Goal: Information Seeking & Learning: Learn about a topic

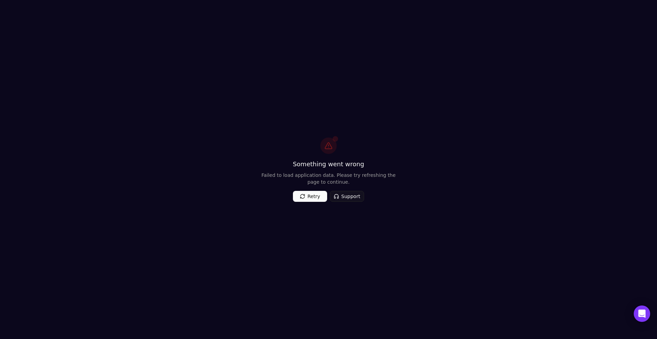
click at [308, 196] on button "Retry" at bounding box center [310, 196] width 34 height 11
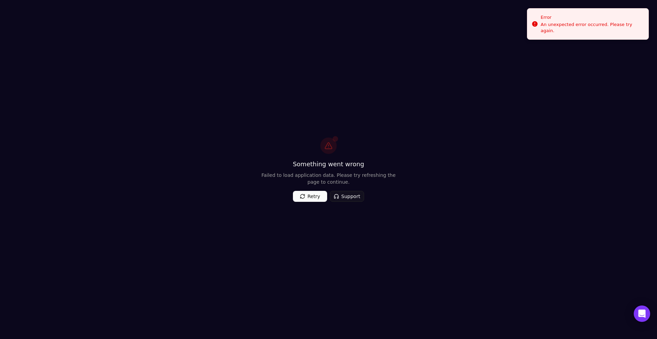
click at [167, 97] on div "Something went wrong Failed to load application data. Please try refreshing the…" at bounding box center [328, 169] width 657 height 339
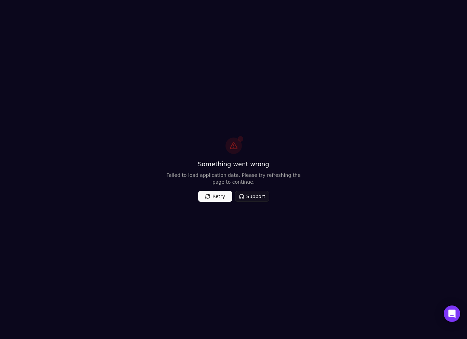
click at [356, 60] on div "Something went wrong Failed to load application data. Please try refreshing the…" at bounding box center [233, 169] width 467 height 339
click at [219, 193] on button "Retry" at bounding box center [215, 196] width 34 height 11
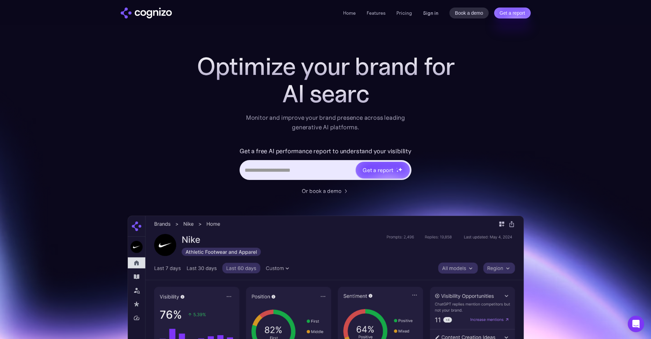
click at [430, 16] on link "Sign in" at bounding box center [430, 13] width 15 height 8
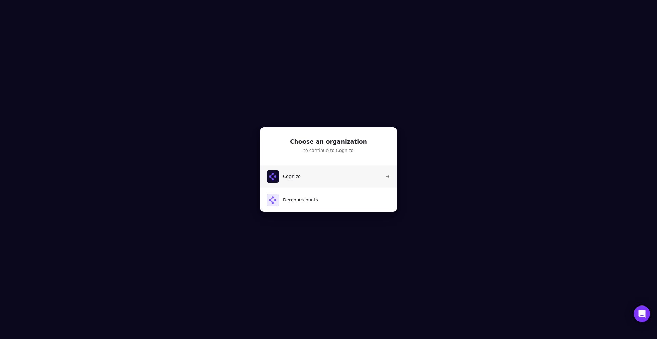
click at [334, 179] on button "Cognizo" at bounding box center [328, 176] width 137 height 23
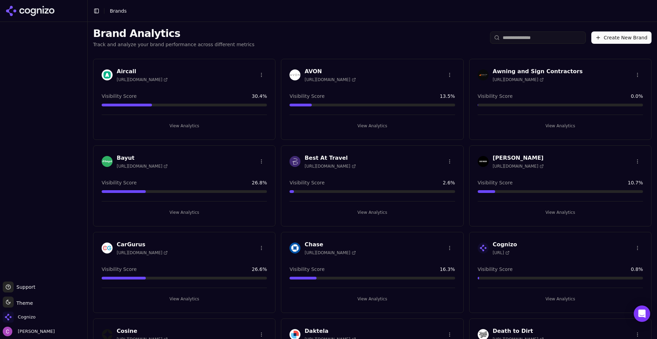
click at [39, 315] on div "Cognizo" at bounding box center [44, 319] width 82 height 14
click at [29, 316] on span "Cognizo" at bounding box center [27, 317] width 18 height 6
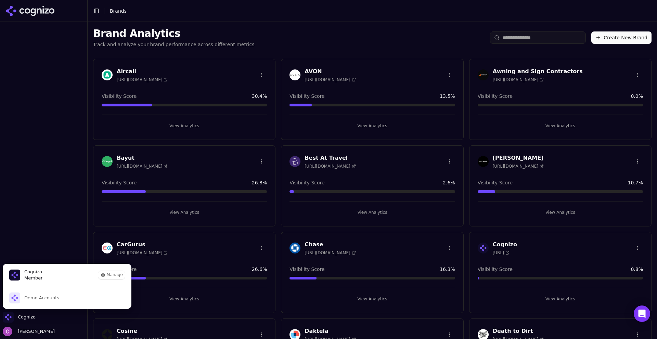
click at [48, 197] on div at bounding box center [43, 152] width 87 height 254
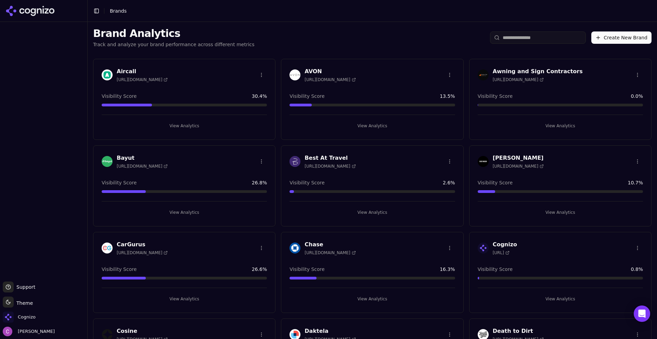
click at [282, 30] on div "Brand Analytics Track and analyze your brand performance across different metri…" at bounding box center [372, 37] width 569 height 31
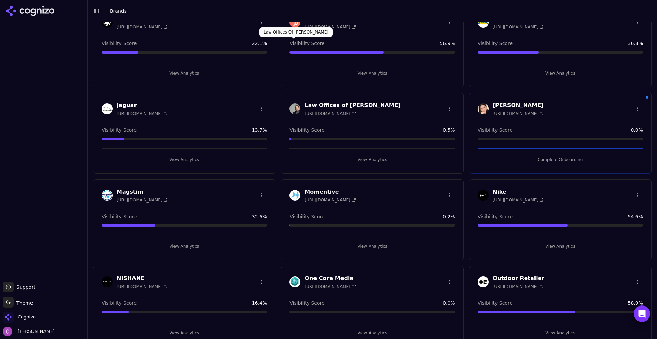
scroll to position [410, 0]
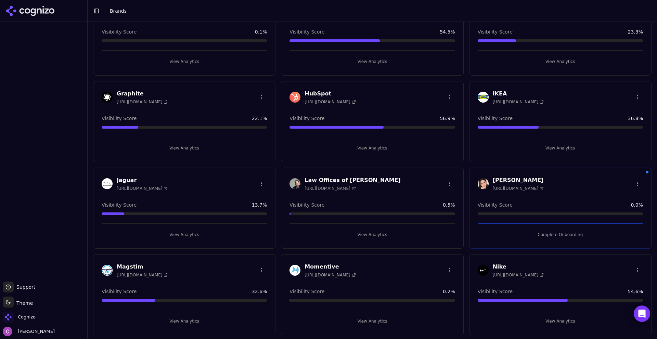
click at [339, 149] on button "View Analytics" at bounding box center [371, 148] width 165 height 11
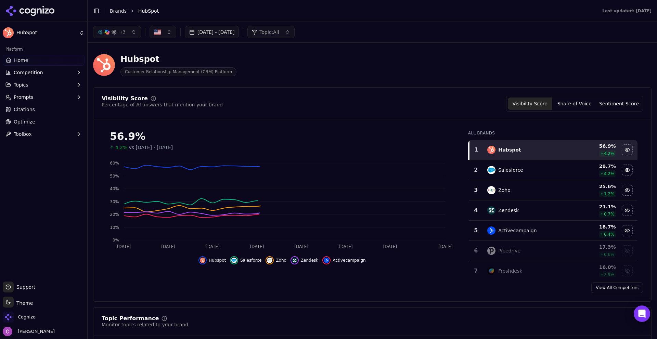
drag, startPoint x: 378, startPoint y: 113, endPoint x: 376, endPoint y: 116, distance: 3.9
click at [377, 115] on div "Visibility Score Percentage of AI answers that mention your brand Visibility Sc…" at bounding box center [371, 108] width 557 height 24
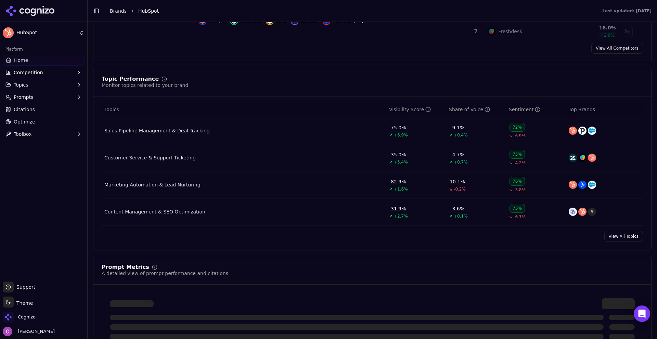
scroll to position [376, 0]
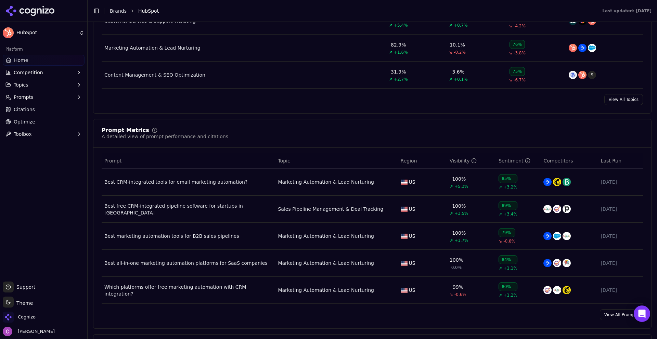
click at [144, 181] on div "Best CRM-integrated tools for email marketing automation?" at bounding box center [188, 182] width 168 height 7
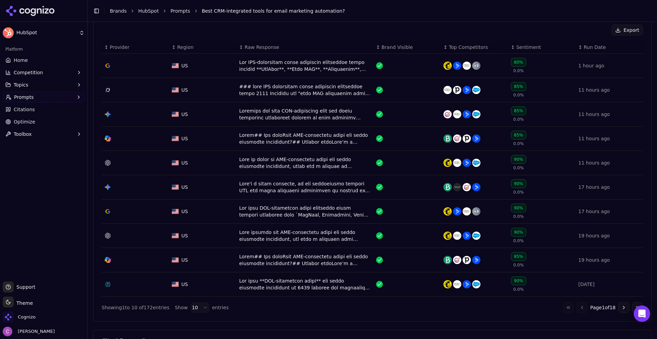
scroll to position [239, 0]
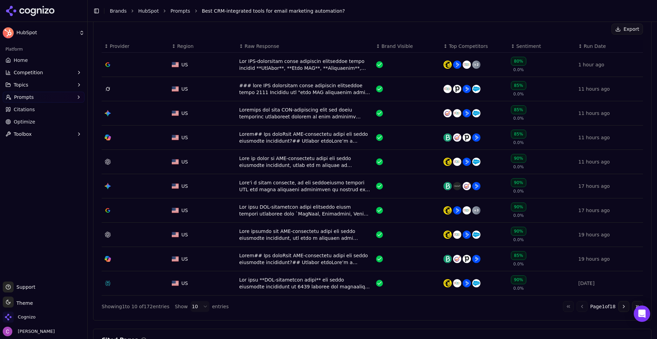
click at [259, 166] on div "Data table" at bounding box center [304, 162] width 131 height 14
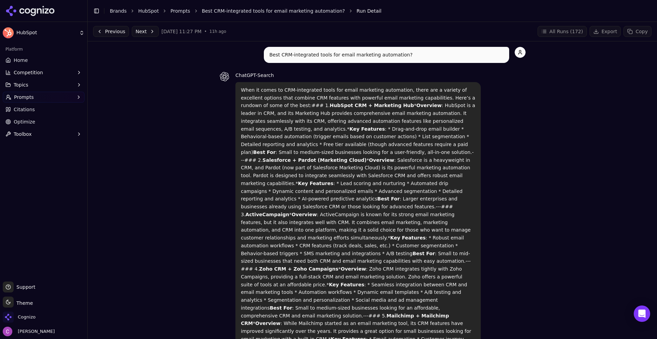
click at [171, 10] on link "Prompts" at bounding box center [180, 11] width 20 height 7
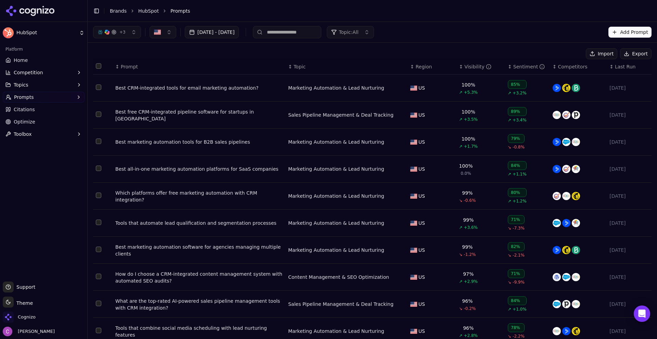
click at [50, 58] on link "Home" at bounding box center [44, 60] width 82 height 11
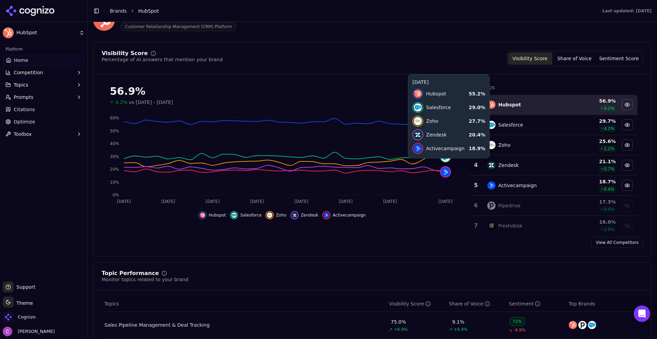
scroll to position [171, 0]
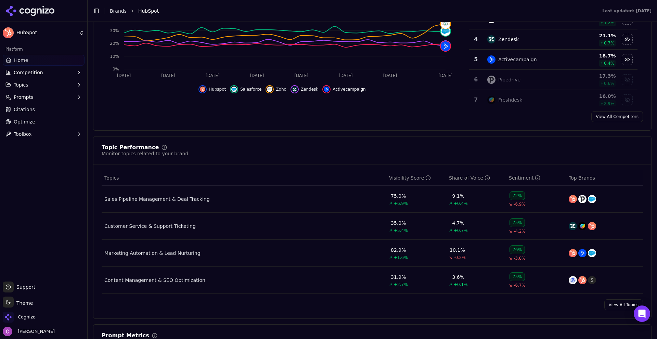
click at [181, 203] on td "Sales Pipeline Management & Deal Tracking" at bounding box center [244, 199] width 285 height 27
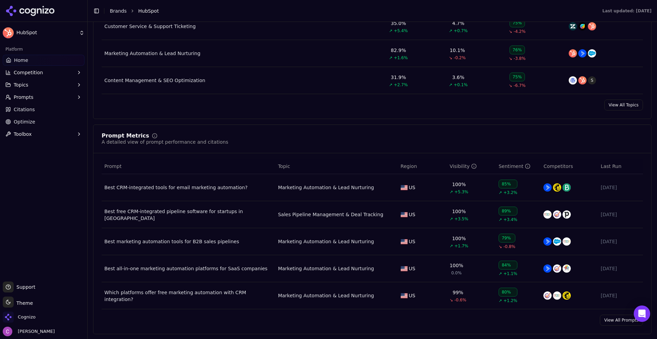
scroll to position [376, 0]
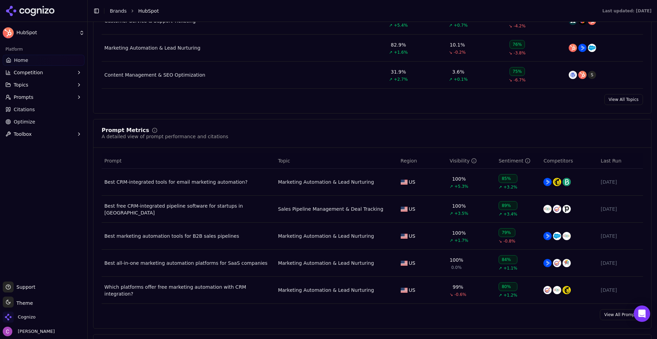
click at [162, 179] on td "Best CRM-integrated tools for email marketing automation?" at bounding box center [188, 182] width 173 height 27
click at [159, 183] on div "Best CRM-integrated tools for email marketing automation?" at bounding box center [188, 182] width 168 height 7
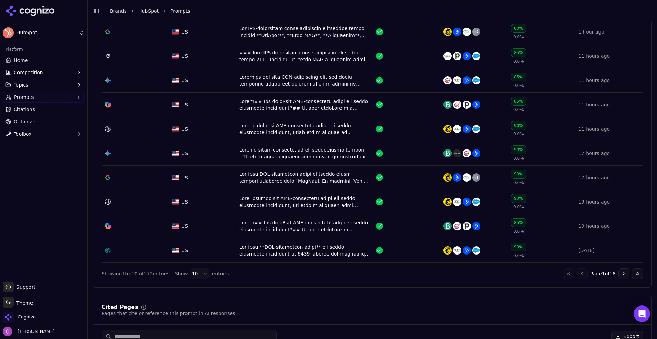
scroll to position [274, 0]
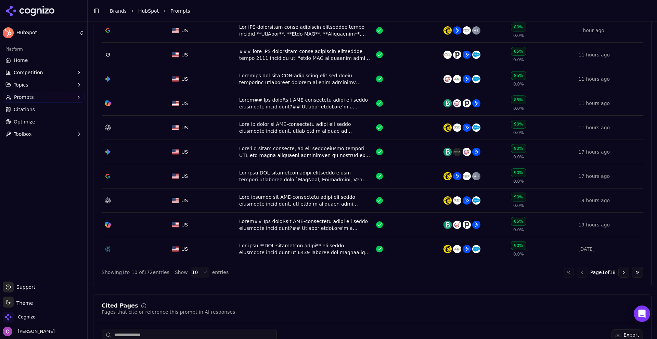
click at [273, 251] on div "Data table" at bounding box center [304, 249] width 131 height 14
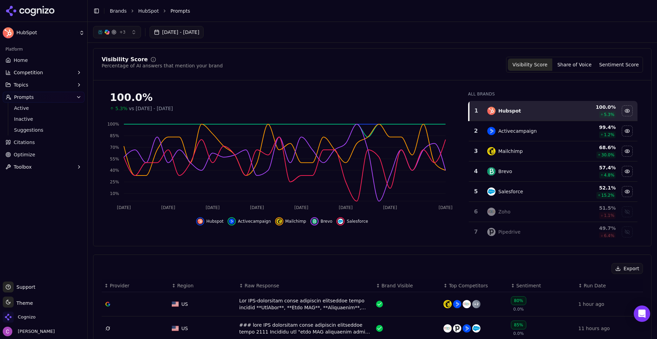
click at [384, 57] on div "Visibility Score Percentage of AI answers that mention your brand Visibility Sc…" at bounding box center [372, 65] width 541 height 16
drag, startPoint x: 275, startPoint y: 42, endPoint x: 270, endPoint y: 44, distance: 4.8
click at [274, 42] on div "+ 3 Aug 19, 2025 - Sep 18, 2025" at bounding box center [372, 32] width 569 height 21
click at [23, 322] on span "Cognizo" at bounding box center [19, 317] width 33 height 11
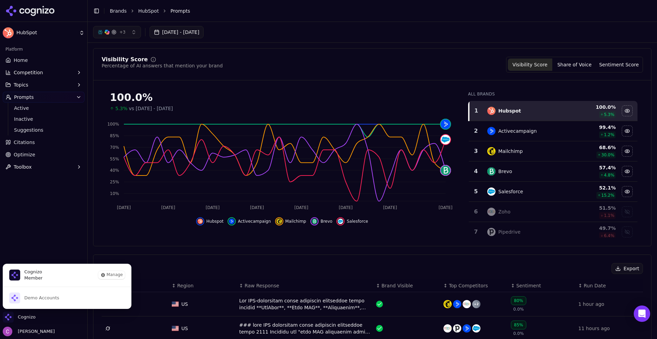
click at [49, 213] on div "Platform Home Competition Topics Prompts Active Inactive Suggestions Citations …" at bounding box center [43, 160] width 87 height 238
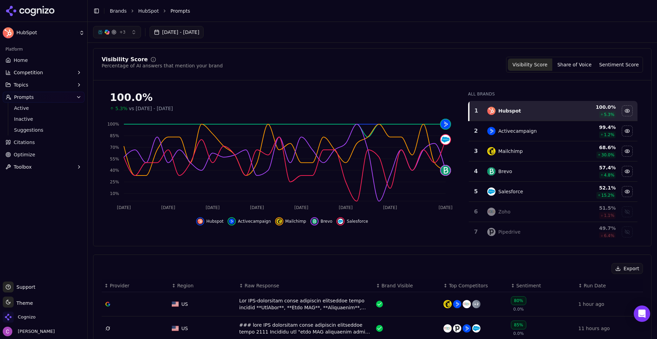
click at [38, 156] on link "Optimize" at bounding box center [44, 154] width 82 height 11
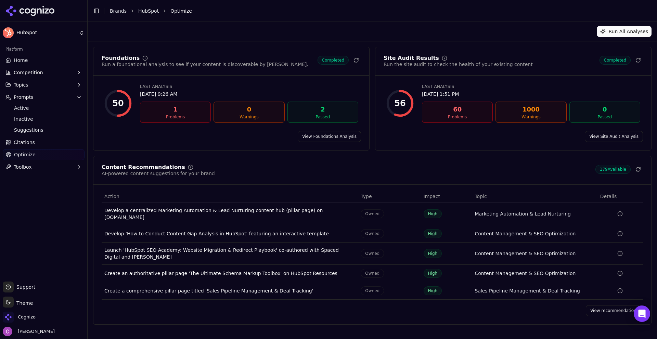
click at [30, 62] on link "Home" at bounding box center [44, 60] width 82 height 11
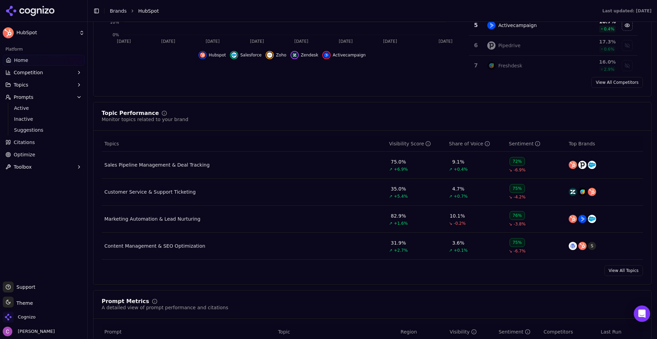
scroll to position [342, 0]
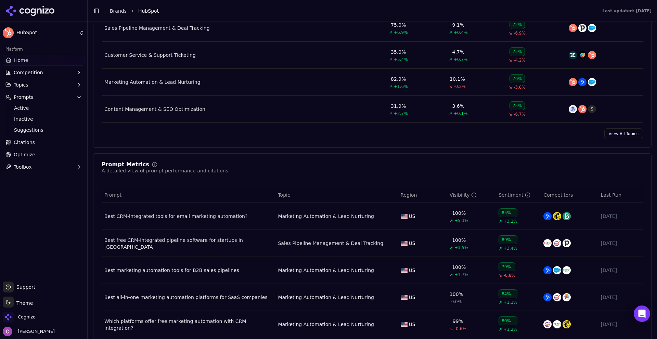
click at [174, 220] on td "Best CRM-integrated tools for email marketing automation?" at bounding box center [188, 216] width 173 height 27
click at [175, 214] on div "Best CRM-integrated tools for email marketing automation?" at bounding box center [188, 216] width 168 height 7
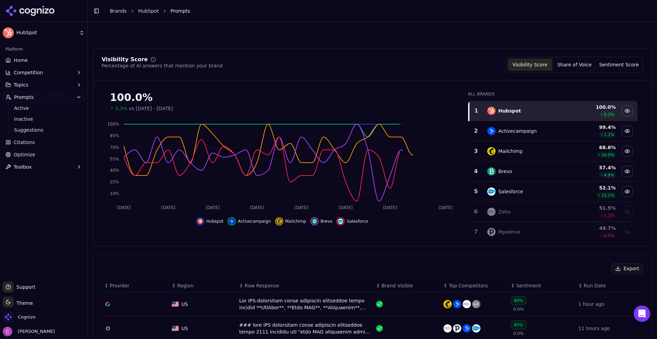
scroll to position [171, 0]
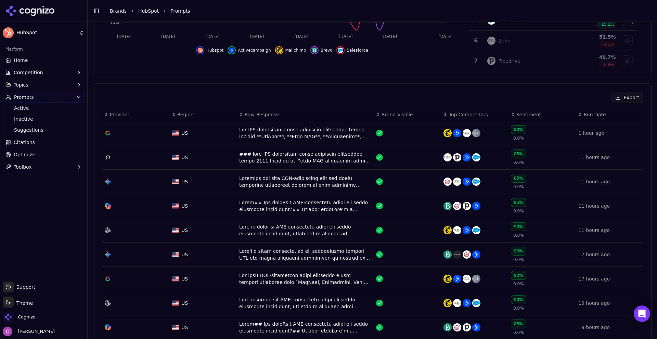
click at [265, 153] on div "Data table" at bounding box center [304, 157] width 131 height 14
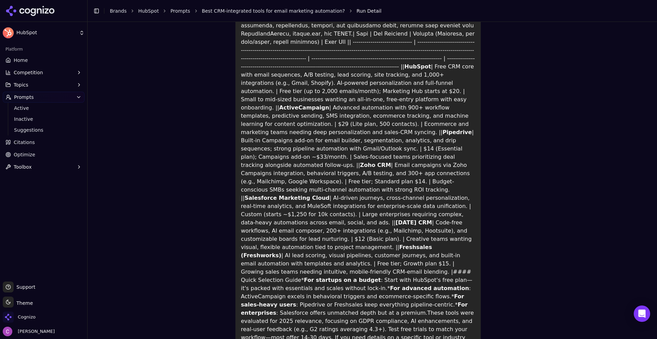
scroll to position [169, 0]
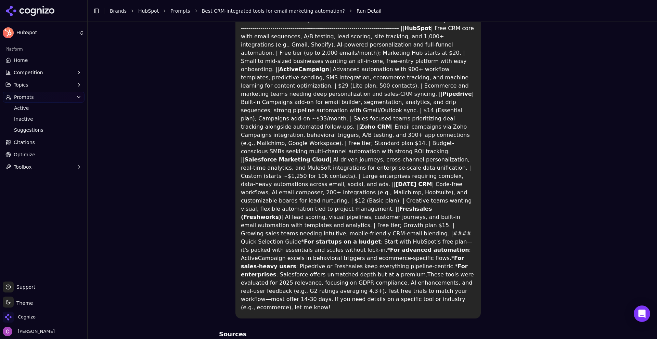
click at [23, 61] on span "Home" at bounding box center [21, 60] width 14 height 7
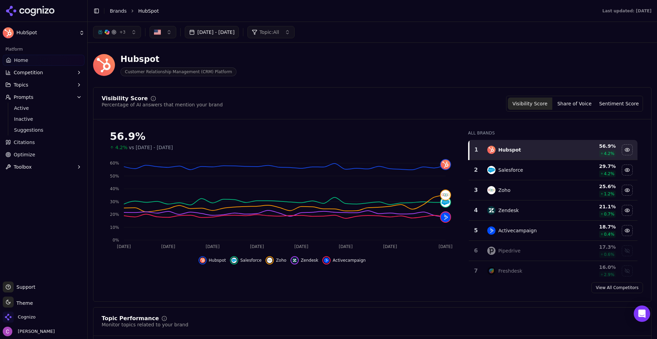
click at [311, 63] on div "Hubspot Customer Relationship Management (CRM) Platform" at bounding box center [246, 65] width 306 height 23
click at [103, 35] on div "button" at bounding box center [99, 31] width 5 height 5
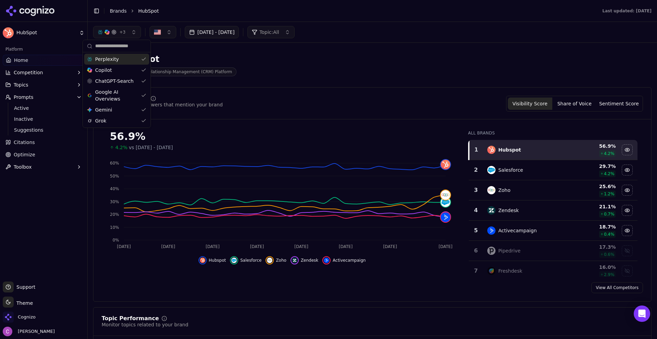
click at [220, 59] on div "Hubspot" at bounding box center [178, 59] width 116 height 11
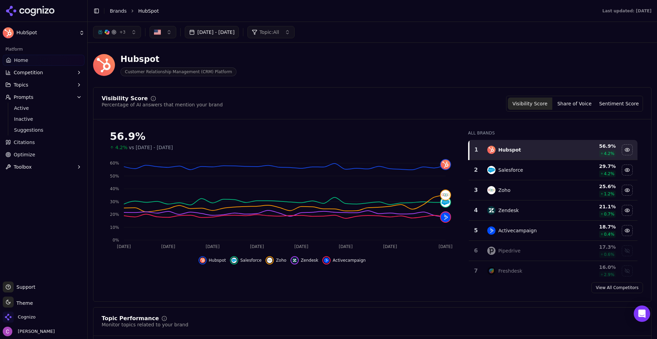
click at [239, 35] on button "[DATE] - [DATE]" at bounding box center [212, 32] width 54 height 12
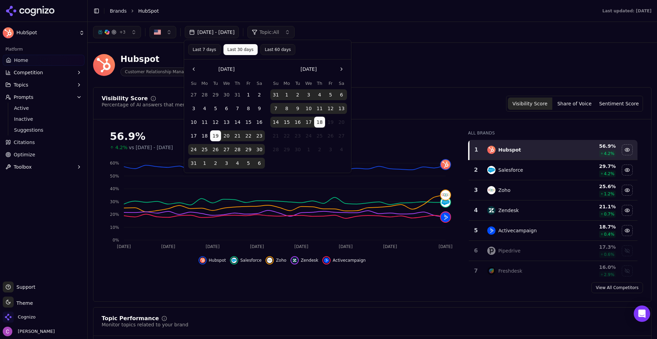
click at [239, 35] on button "[DATE] - [DATE]" at bounding box center [212, 32] width 54 height 12
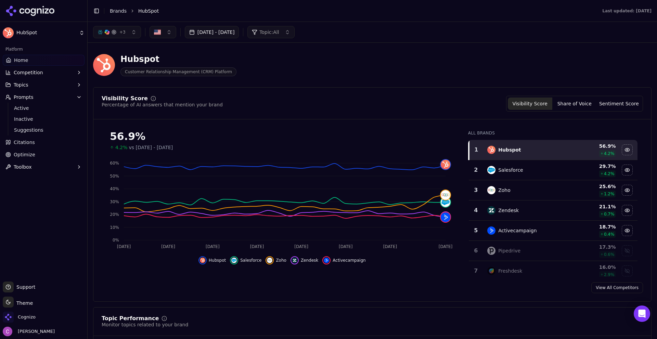
click at [279, 32] on span "Topic: All" at bounding box center [268, 32] width 19 height 7
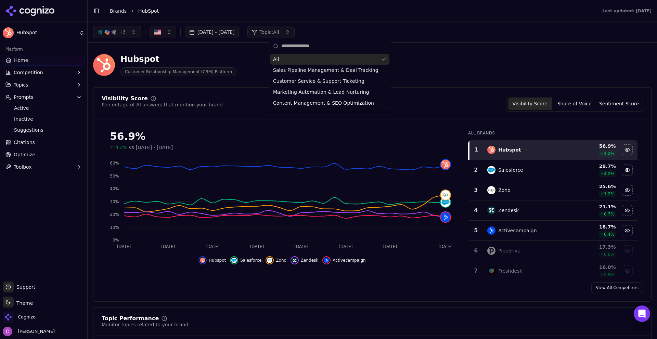
click at [279, 32] on span "Topic: All" at bounding box center [268, 32] width 19 height 7
click at [410, 34] on div "+ 3 Aug 19, 2025 - Sep 18, 2025 Topic: All" at bounding box center [372, 32] width 558 height 12
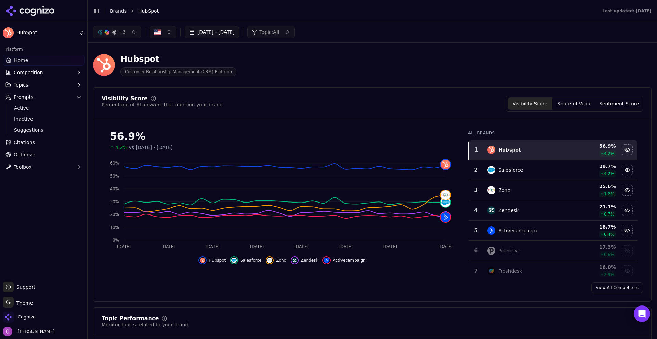
click at [294, 67] on div "Hubspot Customer Relationship Management (CRM) Platform" at bounding box center [246, 65] width 306 height 23
click at [424, 68] on div "Hubspot Customer Relationship Management (CRM) Platform" at bounding box center [372, 65] width 558 height 34
click at [24, 320] on span "Cognizo" at bounding box center [27, 317] width 18 height 6
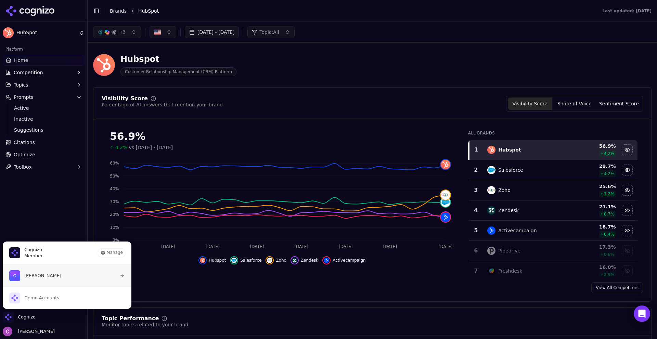
click at [48, 274] on span "[PERSON_NAME]" at bounding box center [42, 276] width 37 height 6
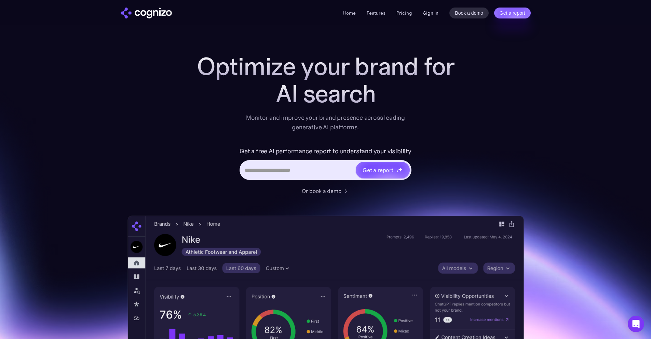
click at [437, 10] on link "Sign in" at bounding box center [430, 13] width 15 height 8
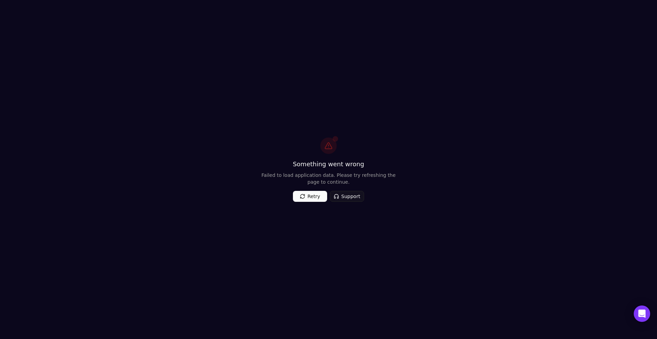
click at [262, 150] on div "Something went wrong Failed to load application data. Please try refreshing the…" at bounding box center [328, 169] width 153 height 81
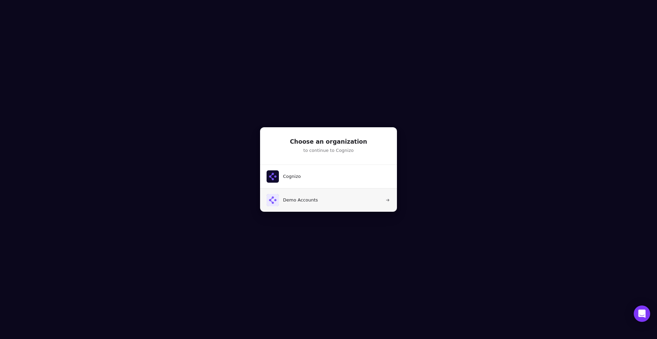
click at [313, 194] on span "Demo Accounts" at bounding box center [291, 200] width 51 height 12
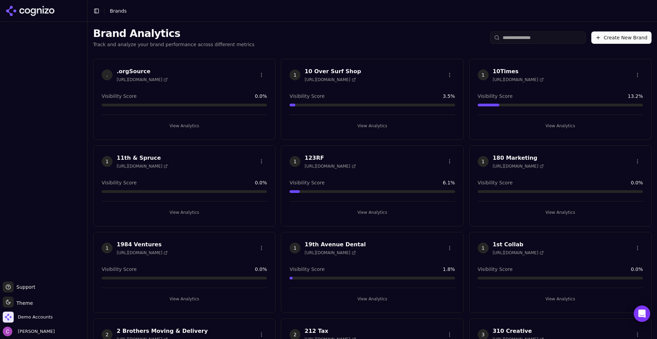
click at [235, 62] on div ". .orgSource https://orgsource.com Visibility Score 0.0 % View Analytics" at bounding box center [184, 99] width 182 height 81
click at [501, 37] on input "search" at bounding box center [538, 37] width 96 height 12
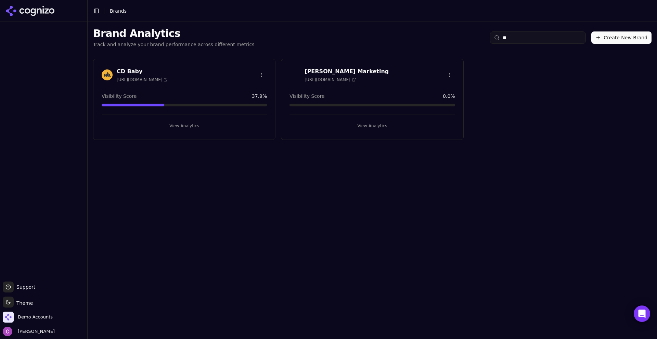
type input "**"
click at [217, 124] on button "View Analytics" at bounding box center [184, 125] width 165 height 11
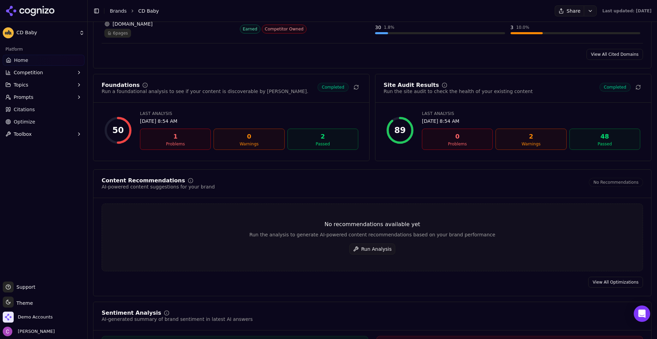
scroll to position [889, 0]
